Goal: Information Seeking & Learning: Learn about a topic

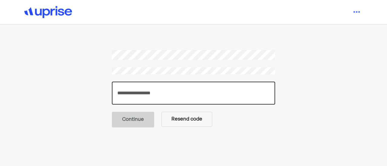
click at [155, 98] on input "number" at bounding box center [193, 93] width 163 height 23
paste input "******"
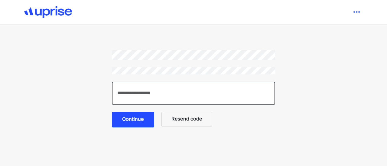
type input "******"
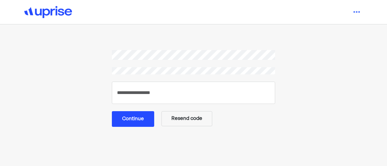
click at [143, 122] on button "Continue" at bounding box center [133, 119] width 42 height 16
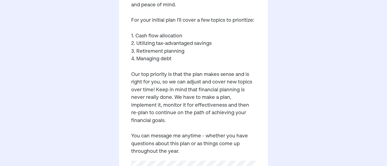
scroll to position [151, 0]
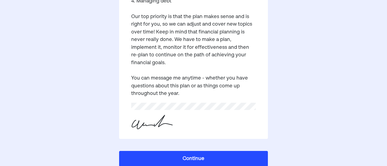
click at [188, 153] on button "Continue" at bounding box center [193, 159] width 149 height 16
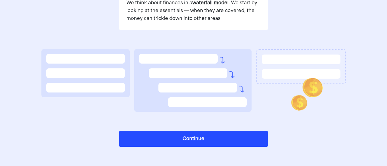
scroll to position [156, 0]
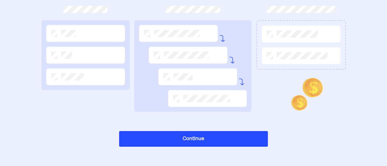
drag, startPoint x: 89, startPoint y: 32, endPoint x: 95, endPoint y: 40, distance: 9.6
click at [89, 34] on div at bounding box center [85, 33] width 79 height 17
click at [180, 132] on button "Continue" at bounding box center [193, 139] width 149 height 16
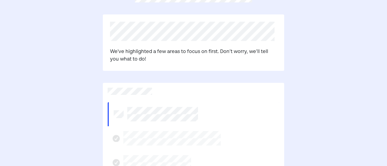
scroll to position [65, 0]
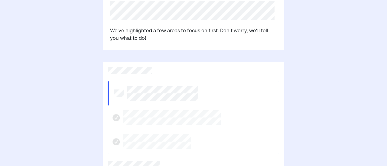
click at [163, 34] on p "We've highlighted a few areas to focus on first. Don’t worry, we’ll tell you wh…" at bounding box center [193, 34] width 167 height 15
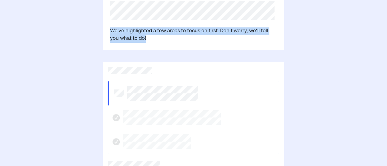
click at [163, 34] on p "We've highlighted a few areas to focus on first. Don’t worry, we’ll tell you wh…" at bounding box center [193, 34] width 167 height 15
click at [161, 38] on p "We've highlighted a few areas to focus on first. Don’t worry, we’ll tell you wh…" at bounding box center [193, 34] width 167 height 15
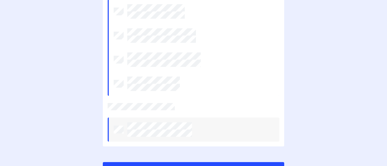
scroll to position [272, 0]
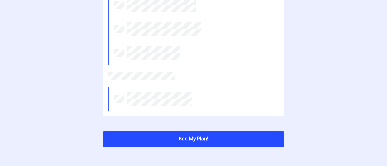
click at [169, 137] on button "See My Plan!" at bounding box center [193, 140] width 181 height 16
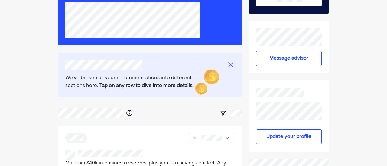
scroll to position [91, 0]
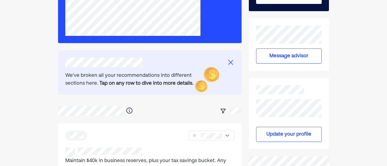
click at [141, 76] on div "We've broken all your recommendations into different sections here. Tap on any …" at bounding box center [132, 79] width 135 height 15
click at [141, 81] on b "Tap on any row to dive into more details." at bounding box center [146, 83] width 94 height 5
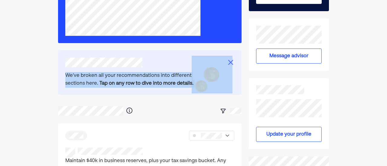
click at [141, 81] on b "Tap on any row to dive into more details." at bounding box center [146, 83] width 94 height 5
click at [141, 84] on b "Tap on any row to dive into more details." at bounding box center [146, 83] width 94 height 5
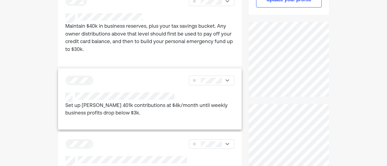
scroll to position [212, 0]
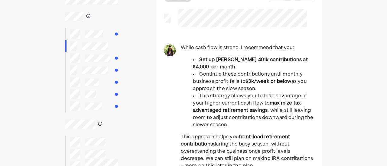
scroll to position [60, 0]
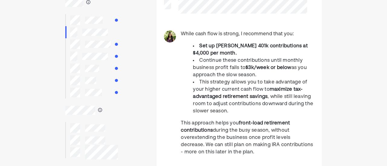
click at [210, 70] on span "Continue these contributions until monthly business profit falls to" at bounding box center [247, 64] width 109 height 12
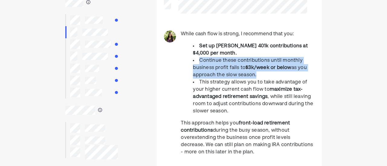
click at [210, 70] on span "Continue these contributions until monthly business profit falls to" at bounding box center [247, 64] width 109 height 12
click at [208, 77] on span "as you approach the slow season." at bounding box center [250, 72] width 114 height 12
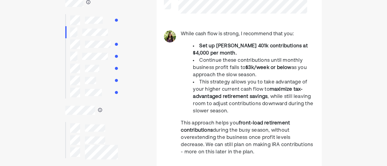
click at [203, 87] on span "This strategy allows you to take advantage of your higher current cash flow to" at bounding box center [250, 86] width 114 height 12
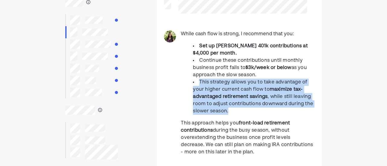
click at [203, 87] on span "This strategy allows you to take advantage of your higher current cash flow to" at bounding box center [250, 86] width 114 height 12
click at [203, 88] on span "This strategy allows you to take advantage of your higher current cash flow to" at bounding box center [250, 86] width 114 height 12
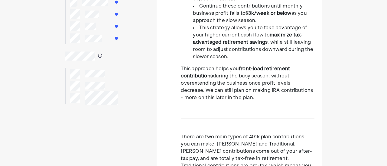
scroll to position [121, 0]
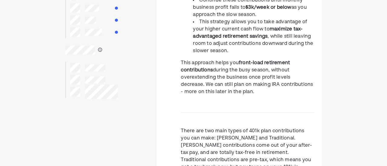
click at [204, 85] on span "during the busy season, without overextending the business once profit levels d…" at bounding box center [247, 81] width 132 height 27
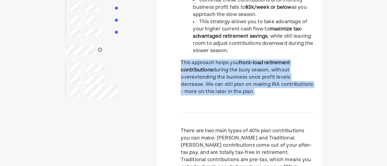
click at [204, 85] on span "during the busy season, without overextending the business once profit levels d…" at bounding box center [247, 81] width 132 height 27
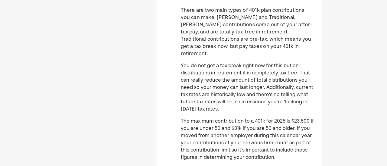
scroll to position [211, 0]
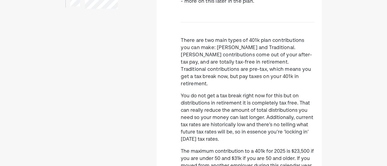
click at [201, 95] on p "You do not get a tax break right now for this but on distributions in retiremen…" at bounding box center [248, 118] width 134 height 51
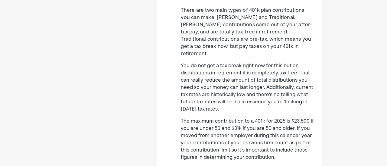
click at [201, 98] on p "You do not get a tax break right now for this but on distributions in retiremen…" at bounding box center [248, 88] width 134 height 51
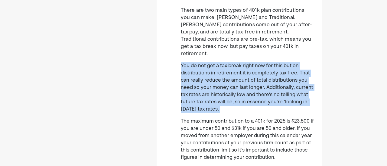
click at [201, 98] on p "You do not get a tax break right now for this but on distributions in retiremen…" at bounding box center [248, 88] width 134 height 51
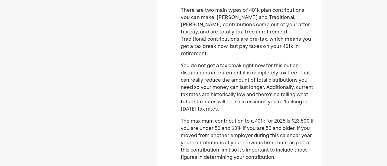
click at [205, 119] on p "The maximum contribution to a 401k for 2025 is $23,500 if you are under 50 and …" at bounding box center [248, 139] width 134 height 43
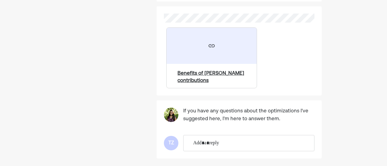
scroll to position [432, 0]
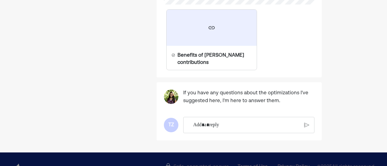
click at [221, 92] on div "If you have any questions about the optimizations I've suggested here, I'm here…" at bounding box center [248, 100] width 131 height 20
click at [220, 90] on pre "If you have any questions about the optimizations I've suggested here, I'm here…" at bounding box center [248, 97] width 131 height 15
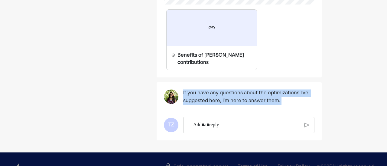
click at [220, 90] on pre "If you have any questions about the optimizations I've suggested here, I'm here…" at bounding box center [248, 97] width 131 height 15
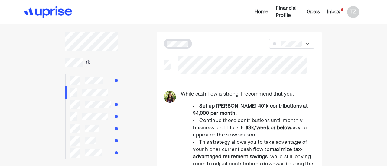
scroll to position [0, 0]
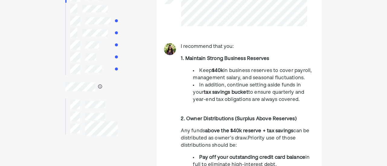
scroll to position [91, 0]
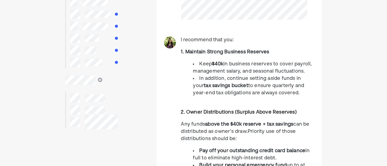
click at [223, 88] on strong "tax savings bucket" at bounding box center [226, 86] width 44 height 5
click at [224, 89] on li "In addition, continue setting aside funds in your tax savings bucket to ensure …" at bounding box center [253, 86] width 121 height 22
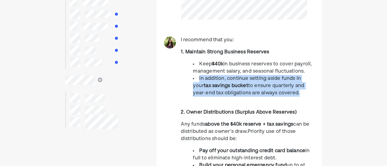
click at [224, 89] on li "In addition, continue setting aside funds in your tax savings bucket to ensure …" at bounding box center [253, 86] width 121 height 22
click at [223, 89] on li "In addition, continue setting aside funds in your tax savings bucket to ensure …" at bounding box center [253, 86] width 121 height 22
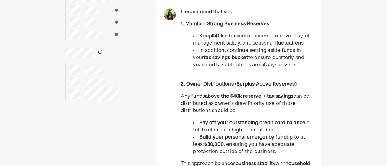
scroll to position [121, 0]
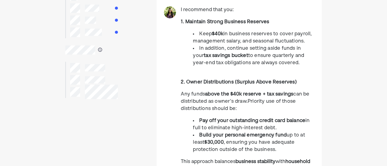
click at [213, 100] on span "can be distributed as owner’s draw." at bounding box center [245, 98] width 128 height 12
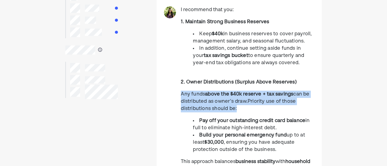
click at [213, 100] on span "can be distributed as owner’s draw." at bounding box center [245, 98] width 128 height 12
click at [213, 101] on span "can be distributed as owner’s draw." at bounding box center [245, 98] width 128 height 12
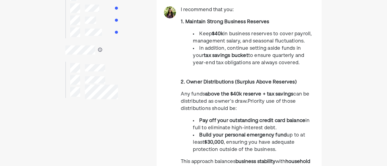
click at [211, 103] on span "can be distributed as owner’s draw." at bounding box center [245, 98] width 128 height 12
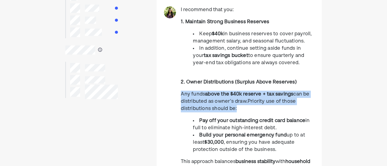
click at [211, 103] on span "can be distributed as owner’s draw." at bounding box center [245, 98] width 128 height 12
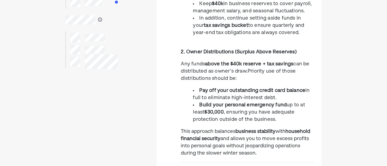
scroll to position [181, 0]
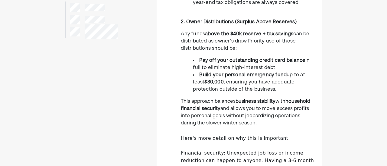
click at [205, 105] on p "This approach balances business stability with household financial security and…" at bounding box center [248, 112] width 134 height 29
click at [205, 116] on p "This approach balances business stability with household financial security and…" at bounding box center [248, 112] width 134 height 29
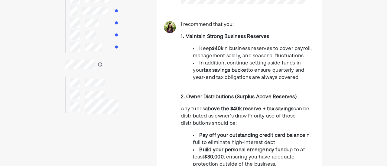
scroll to position [0, 0]
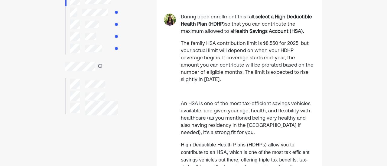
scroll to position [121, 0]
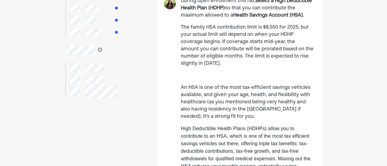
click at [220, 56] on span "The family HSA contribution limit is $8,550 for 2025, but your actual limit wil…" at bounding box center [247, 45] width 133 height 41
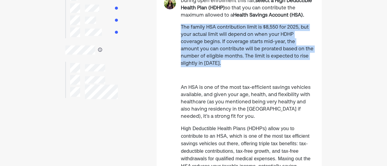
click at [220, 56] on span "The family HSA contribution limit is $8,550 for 2025, but your actual limit wil…" at bounding box center [247, 45] width 133 height 41
click at [220, 62] on p "The family HSA contribution limit is $8,550 for 2025, but your actual limit wil…" at bounding box center [248, 45] width 134 height 43
click at [225, 56] on span "The family HSA contribution limit is $8,550 for 2025, but your actual limit wil…" at bounding box center [247, 45] width 133 height 41
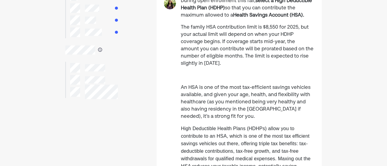
click at [209, 97] on p "An HSA is one of the most tax-efficient savings vehicles available, and given y…" at bounding box center [248, 102] width 134 height 36
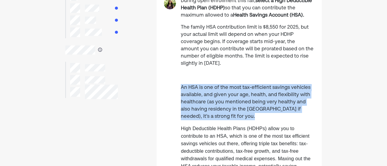
click at [209, 97] on p "An HSA is one of the most tax-efficient savings vehicles available, and given y…" at bounding box center [248, 102] width 134 height 36
click at [202, 107] on p "An HSA is one of the most tax-efficient savings vehicles available, and given y…" at bounding box center [248, 102] width 134 height 36
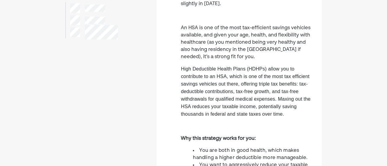
scroll to position [181, 0]
click at [223, 78] on span "High Deductible Health Plans (HDHPs) allow you to contribute to an HSA, which i…" at bounding box center [245, 76] width 128 height 20
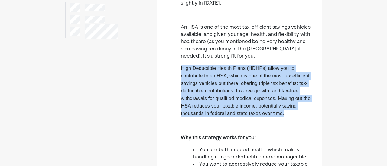
click at [223, 78] on span "High Deductible Health Plans (HDHPs) allow you to contribute to an HSA, which i…" at bounding box center [245, 76] width 128 height 20
click at [220, 88] on p "High Deductible Health Plans (HDHPs) allow you to contribute to an HSA, which i…" at bounding box center [248, 91] width 134 height 53
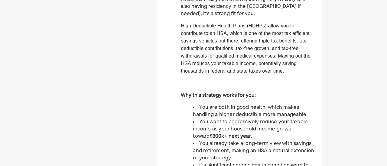
scroll to position [272, 0]
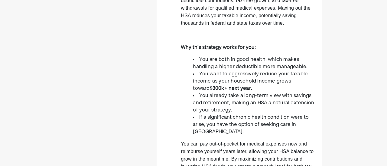
click at [222, 79] on span "You want to aggressively reduce your taxable income as your household income gr…" at bounding box center [250, 81] width 115 height 19
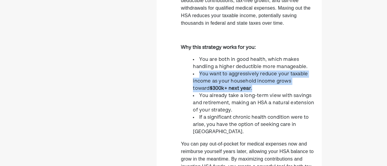
click at [222, 79] on span "You want to aggressively reduce your taxable income as your household income gr…" at bounding box center [250, 81] width 115 height 19
click at [214, 91] on strong "$300k+ next year" at bounding box center [230, 88] width 41 height 5
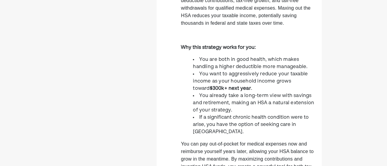
click at [229, 84] on span "You want to aggressively reduce your taxable income as your household income gr…" at bounding box center [250, 81] width 115 height 19
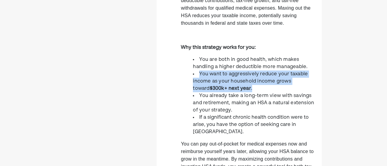
click at [229, 85] on span "You want to aggressively reduce your taxable income as your household income gr…" at bounding box center [250, 81] width 115 height 19
click at [221, 92] on li "You want to aggressively reduce your taxable income as your household income gr…" at bounding box center [253, 82] width 121 height 22
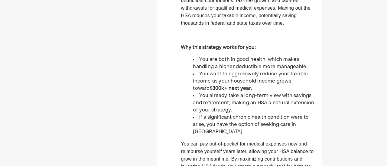
scroll to position [302, 0]
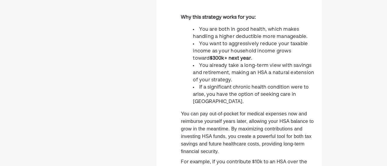
click at [222, 82] on span "You already take a long-term view with savings and retirement, making an HSA a …" at bounding box center [253, 72] width 121 height 19
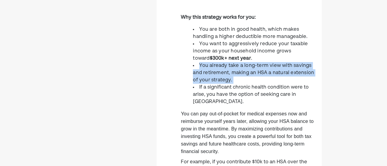
click at [222, 82] on span "You already take a long-term view with savings and retirement, making an HSA a …" at bounding box center [253, 72] width 121 height 19
click at [220, 84] on li "You already take a long-term view with savings and retirement, making an HSA a …" at bounding box center [253, 73] width 121 height 22
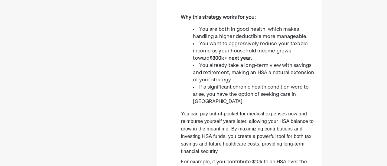
click at [214, 99] on li "If a significant chronic health condition were to arise, you have the option of…" at bounding box center [253, 95] width 121 height 22
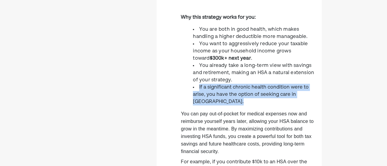
click at [214, 99] on li "If a significant chronic health condition were to arise, you have the option of…" at bounding box center [253, 95] width 121 height 22
click at [210, 106] on li "If a significant chronic health condition were to arise, you have the option of…" at bounding box center [253, 95] width 121 height 22
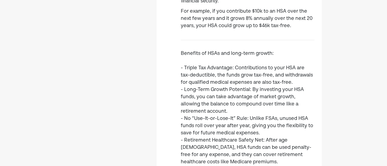
scroll to position [483, 0]
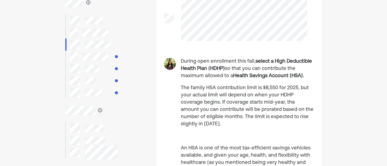
scroll to position [30, 0]
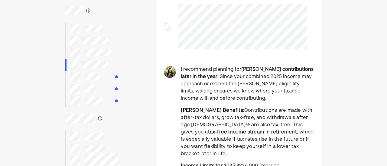
scroll to position [60, 0]
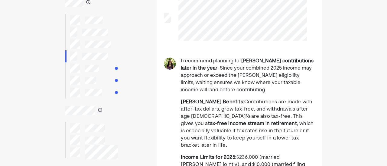
click at [215, 111] on span "Contributions are made with after-tax dollars, grow tax-free, and withdrawals a…" at bounding box center [246, 113] width 131 height 27
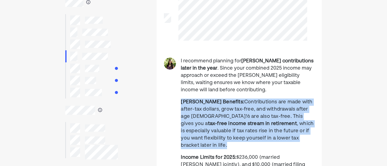
click at [215, 111] on span "Contributions are made with after-tax dollars, grow tax-free, and withdrawals a…" at bounding box center [246, 113] width 131 height 27
click at [216, 116] on span "Contributions are made with after-tax dollars, grow tax-free, and withdrawals a…" at bounding box center [246, 113] width 131 height 27
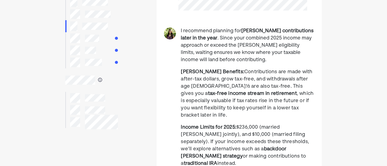
scroll to position [121, 0]
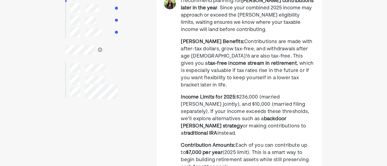
click at [211, 117] on strong "backdoor [PERSON_NAME] strategy" at bounding box center [233, 123] width 105 height 12
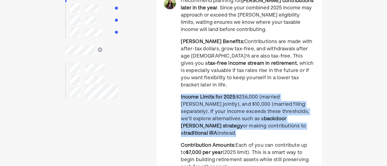
click at [211, 117] on strong "backdoor [PERSON_NAME] strategy" at bounding box center [233, 123] width 105 height 12
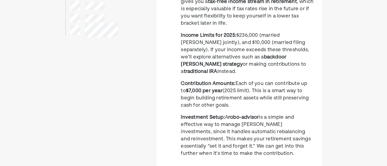
scroll to position [211, 0]
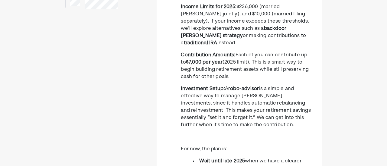
click at [215, 95] on span "is a simple and effective way to manage [PERSON_NAME] investments, since it han…" at bounding box center [246, 107] width 130 height 41
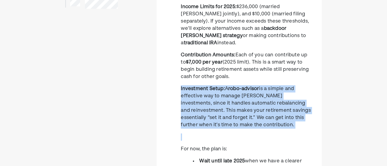
click at [215, 95] on span "is a simple and effective way to manage [PERSON_NAME] investments, since it han…" at bounding box center [246, 107] width 130 height 41
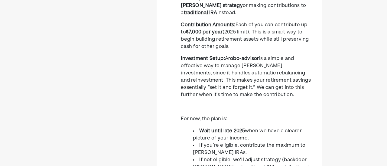
scroll to position [362, 0]
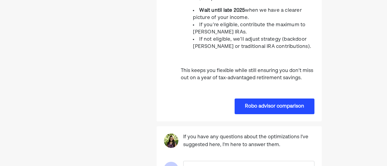
click at [256, 99] on button "Robo advisor comparison" at bounding box center [274, 107] width 80 height 16
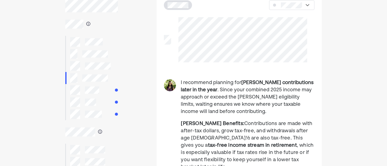
scroll to position [30, 0]
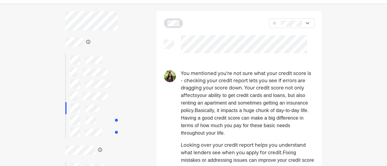
scroll to position [30, 0]
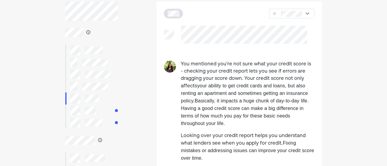
click at [214, 82] on p "You mentioned you're not sure what your credit score is - checking your credit …" at bounding box center [248, 94] width 134 height 67
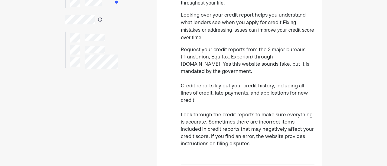
scroll to position [181, 0]
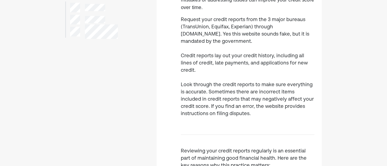
click at [245, 78] on p "Request your credit reports from the 3 major bureaus (TransUnion, Equifax, Expe…" at bounding box center [248, 66] width 134 height 101
click at [228, 86] on p "Request your credit reports from the 3 major bureaus (TransUnion, Equifax, Expe…" at bounding box center [248, 66] width 134 height 101
drag, startPoint x: 228, startPoint y: 86, endPoint x: 193, endPoint y: 98, distance: 36.9
click at [193, 98] on p "Request your credit reports from the 3 major bureaus (TransUnion, Equifax, Expe…" at bounding box center [248, 66] width 134 height 101
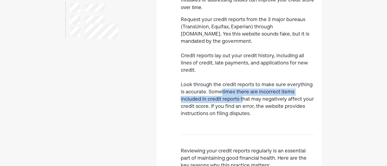
click at [220, 93] on p "Request your credit reports from the 3 major bureaus (TransUnion, Equifax, Expe…" at bounding box center [248, 66] width 134 height 101
click at [221, 92] on p "Request your credit reports from the 3 major bureaus (TransUnion, Equifax, Expe…" at bounding box center [248, 66] width 134 height 101
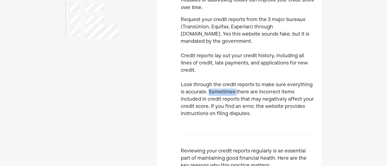
click at [221, 92] on p "Request your credit reports from the 3 major bureaus (TransUnion, Equifax, Expe…" at bounding box center [248, 66] width 134 height 101
click at [221, 97] on p "Request your credit reports from the 3 major bureaus (TransUnion, Equifax, Expe…" at bounding box center [248, 66] width 134 height 101
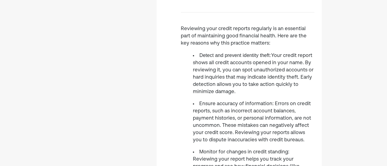
scroll to position [332, 0]
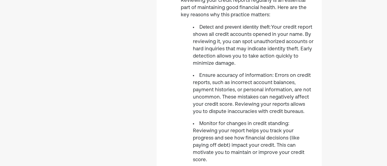
click at [213, 82] on li "Ensure accuracy of information: Errors on credit reports, such as incorrect acc…" at bounding box center [253, 93] width 121 height 43
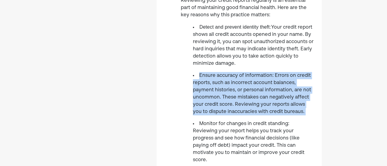
click at [213, 82] on li "Ensure accuracy of information: Errors on credit reports, such as incorrect acc…" at bounding box center [253, 93] width 121 height 43
click at [212, 95] on li "Ensure accuracy of information: Errors on credit reports, such as incorrect acc…" at bounding box center [253, 93] width 121 height 43
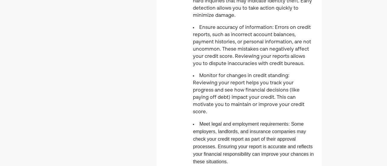
scroll to position [393, 0]
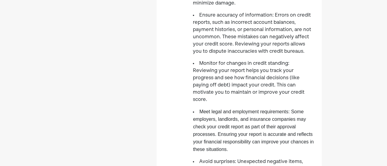
click at [212, 89] on li "Monitor for changes in credit standing: Reviewing your report helps you track y…" at bounding box center [253, 81] width 121 height 43
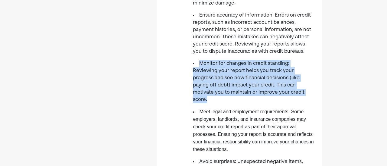
click at [212, 89] on li "Monitor for changes in credit standing: Reviewing your report helps you track y…" at bounding box center [253, 81] width 121 height 43
click at [212, 88] on li "Monitor for changes in credit standing: Reviewing your report helps you track y…" at bounding box center [253, 81] width 121 height 43
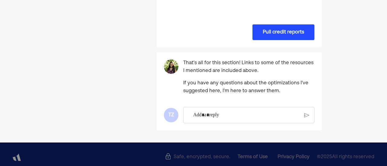
scroll to position [604, 0]
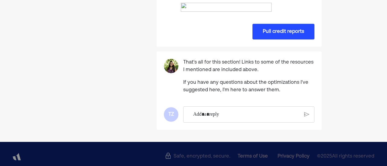
click at [277, 40] on button "Pull credit reports" at bounding box center [283, 32] width 62 height 16
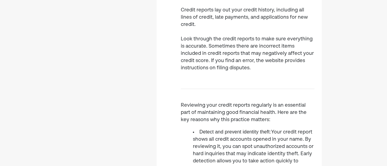
scroll to position [91, 0]
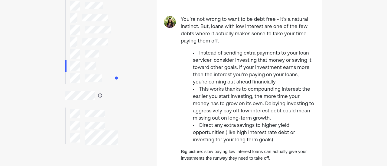
scroll to position [91, 0]
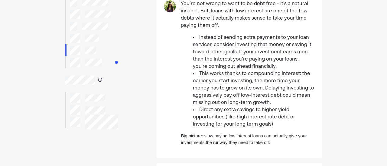
click at [188, 61] on ul "Instead of sending extra payments to your loan servicer, consider investing tha…" at bounding box center [248, 81] width 134 height 94
click at [204, 50] on li "Instead of sending extra payments to your loan servicer, consider investing tha…" at bounding box center [253, 52] width 121 height 36
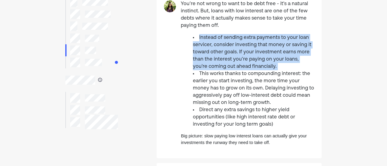
click at [205, 50] on li "Instead of sending extra payments to your loan servicer, consider investing tha…" at bounding box center [253, 52] width 121 height 36
click at [206, 62] on li "Instead of sending extra payments to your loan servicer, consider investing tha…" at bounding box center [253, 52] width 121 height 36
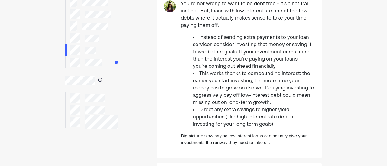
click at [205, 65] on li "Instead of sending extra payments to your loan servicer, consider investing tha…" at bounding box center [253, 52] width 121 height 36
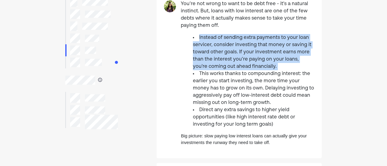
click at [205, 65] on li "Instead of sending extra payments to your loan servicer, consider investing tha…" at bounding box center [253, 52] width 121 height 36
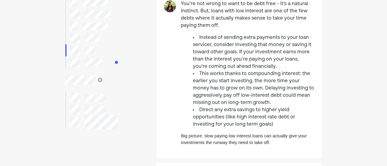
click at [201, 84] on li "This works thanks to compounding interest: the earlier you start investing, the…" at bounding box center [253, 88] width 121 height 36
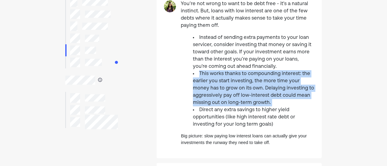
click at [201, 84] on li "This works thanks to compounding interest: the earlier you start investing, the…" at bounding box center [253, 88] width 121 height 36
click at [198, 92] on li "This works thanks to compounding interest: the earlier you start investing, the…" at bounding box center [253, 88] width 121 height 36
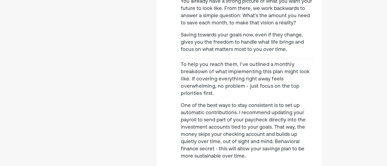
scroll to position [151, 0]
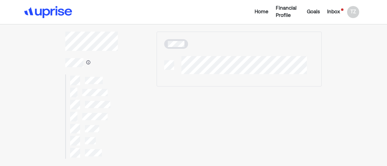
click at [61, 16] on img at bounding box center [48, 12] width 48 height 12
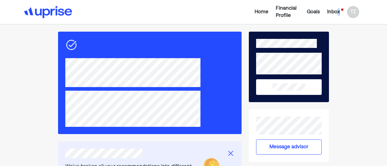
click at [336, 11] on div "Inbox" at bounding box center [333, 11] width 13 height 7
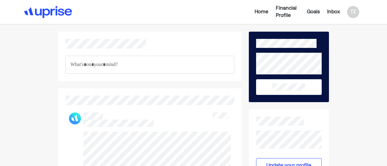
click at [58, 14] on img at bounding box center [48, 12] width 48 height 12
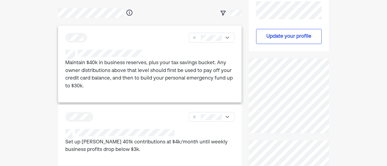
scroll to position [181, 0]
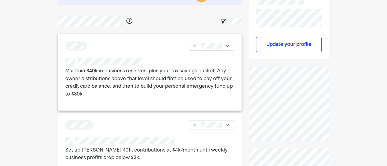
click at [193, 70] on p "Maintain $40k in business reserves, plus your tax savings bucket. Any owner dis…" at bounding box center [149, 83] width 169 height 31
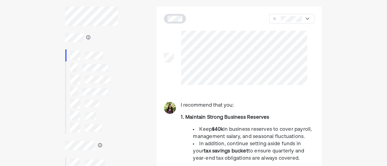
scroll to position [60, 0]
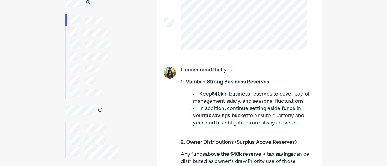
click at [272, 117] on span "to ensure quarterly and year-end tax obligations are always covered." at bounding box center [248, 120] width 111 height 12
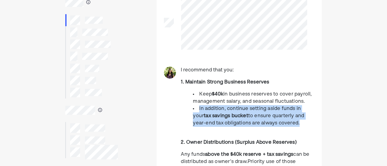
click at [272, 117] on span "to ensure quarterly and year-end tax obligations are always covered." at bounding box center [248, 120] width 111 height 12
click at [256, 127] on li "In addition, continue setting aside funds in your tax savings bucket to ensure …" at bounding box center [253, 116] width 121 height 22
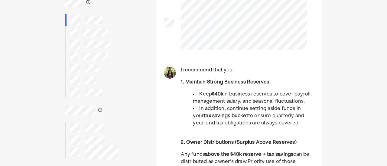
click at [253, 111] on li "In addition, continue setting aside funds in your tax savings bucket to ensure …" at bounding box center [253, 116] width 121 height 22
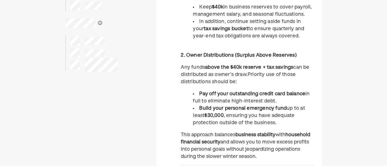
scroll to position [151, 0]
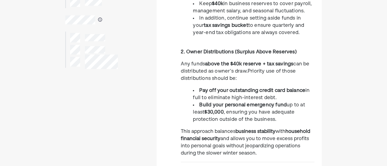
click at [227, 69] on span "can be distributed as owner’s draw." at bounding box center [245, 68] width 128 height 12
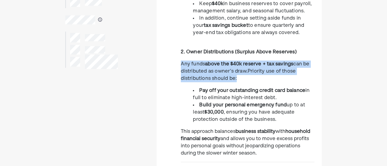
click at [227, 69] on span "can be distributed as owner’s draw." at bounding box center [245, 68] width 128 height 12
click at [231, 79] on span "Priority use of those distributions should be:" at bounding box center [238, 75] width 115 height 12
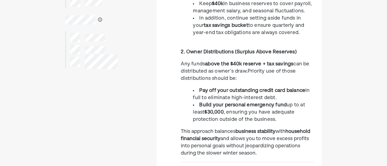
click at [240, 94] on li "Pay off your outstanding credit card balance in full to eliminate high-interest…" at bounding box center [253, 94] width 121 height 14
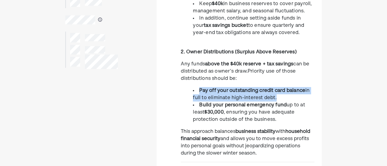
click at [240, 94] on li "Pay off your outstanding credit card balance in full to eliminate high-interest…" at bounding box center [253, 94] width 121 height 14
click at [237, 95] on li "Pay off your outstanding credit card balance in full to eliminate high-interest…" at bounding box center [253, 94] width 121 height 14
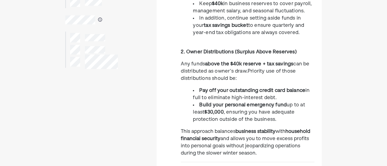
click at [231, 107] on strong "Build your personal emergency fund" at bounding box center [242, 105] width 87 height 5
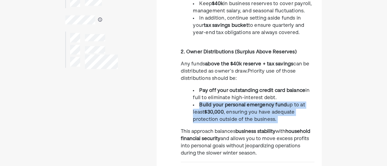
click at [231, 107] on strong "Build your personal emergency fund" at bounding box center [242, 105] width 87 height 5
click at [231, 120] on span ", ensuring you have adequate protection outside of the business." at bounding box center [243, 116] width 101 height 12
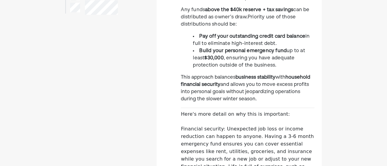
scroll to position [211, 0]
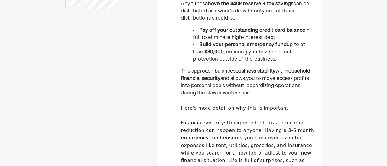
click at [233, 92] on p "This approach balances business stability with household financial security and…" at bounding box center [248, 82] width 134 height 29
click at [233, 96] on p "This approach balances business stability with household financial security and…" at bounding box center [248, 82] width 134 height 29
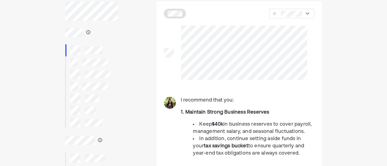
scroll to position [0, 0]
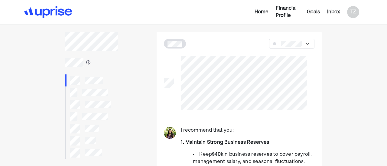
click at [335, 17] on div "Home Financial Profile Goals Inbox TZ" at bounding box center [307, 12] width 112 height 14
click at [334, 11] on div "Inbox" at bounding box center [333, 11] width 13 height 7
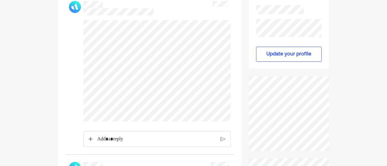
scroll to position [121, 0]
